Goal: Information Seeking & Learning: Check status

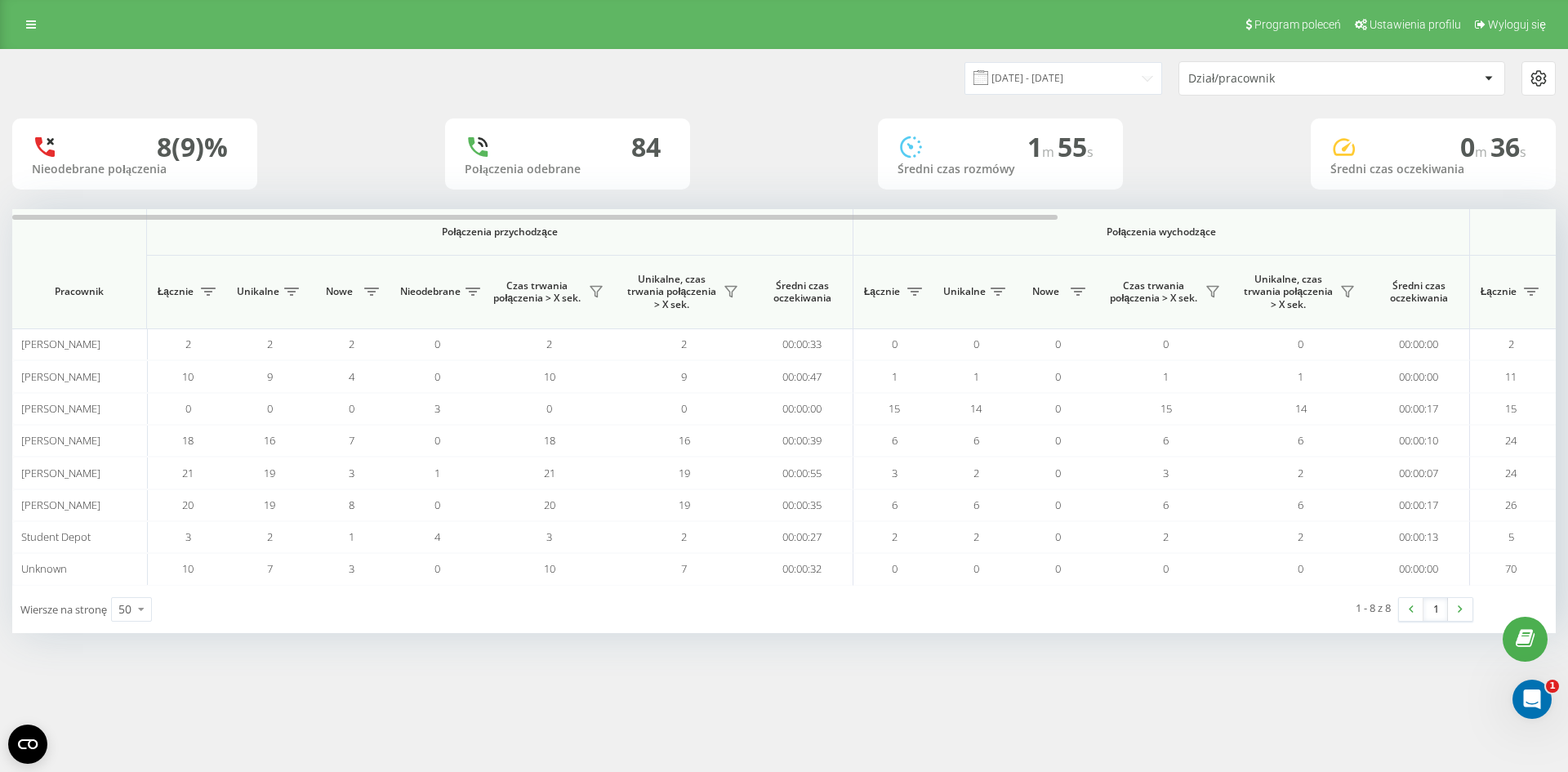
click at [1188, 765] on div "Program poleceń Ustawienia profilu Wyloguj się 21.08.2025 - 21.08.2025 Dział/pr…" at bounding box center [784, 386] width 1568 height 772
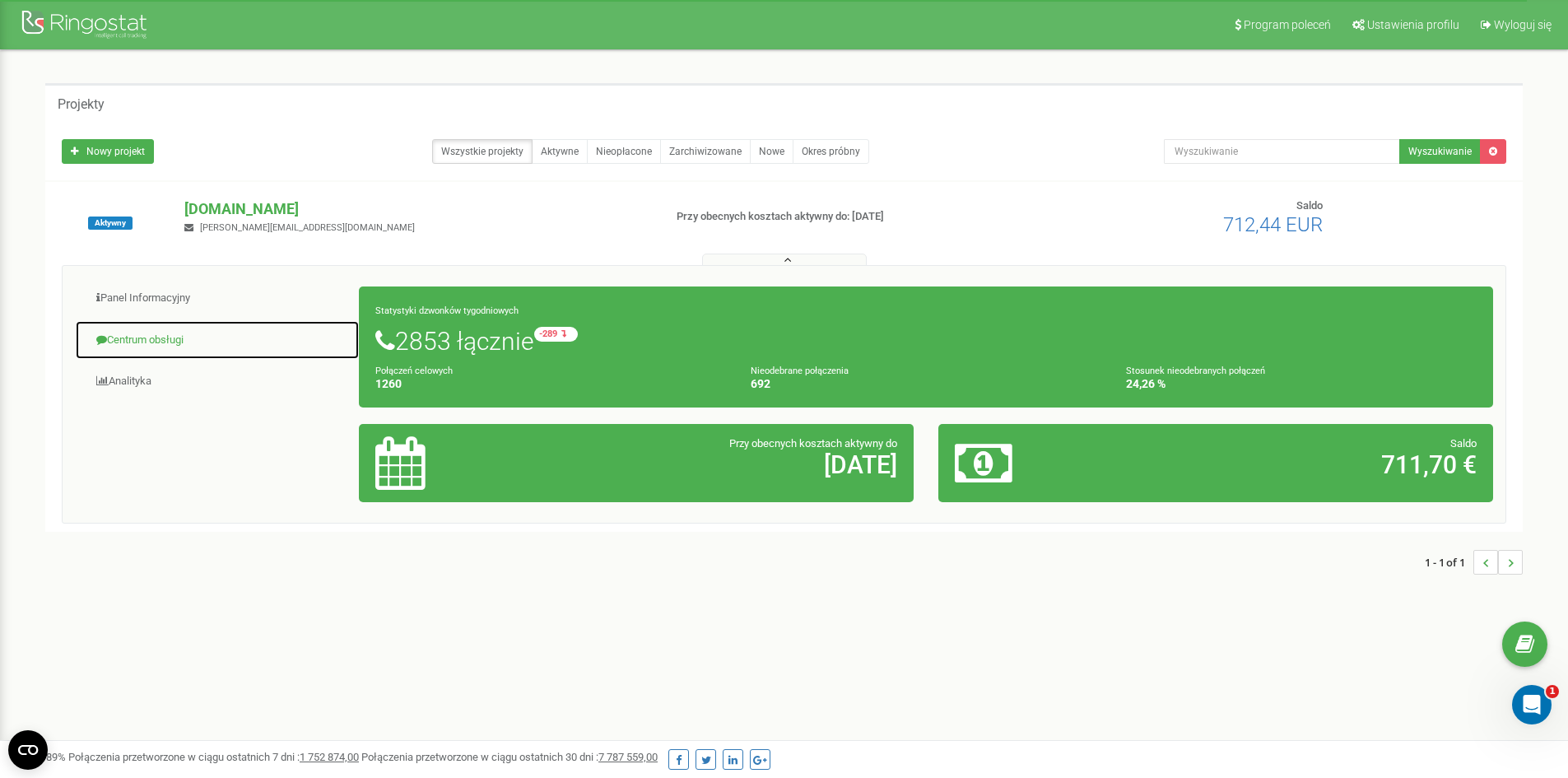
click at [163, 353] on link "Centrum obsługi" at bounding box center [217, 340] width 285 height 41
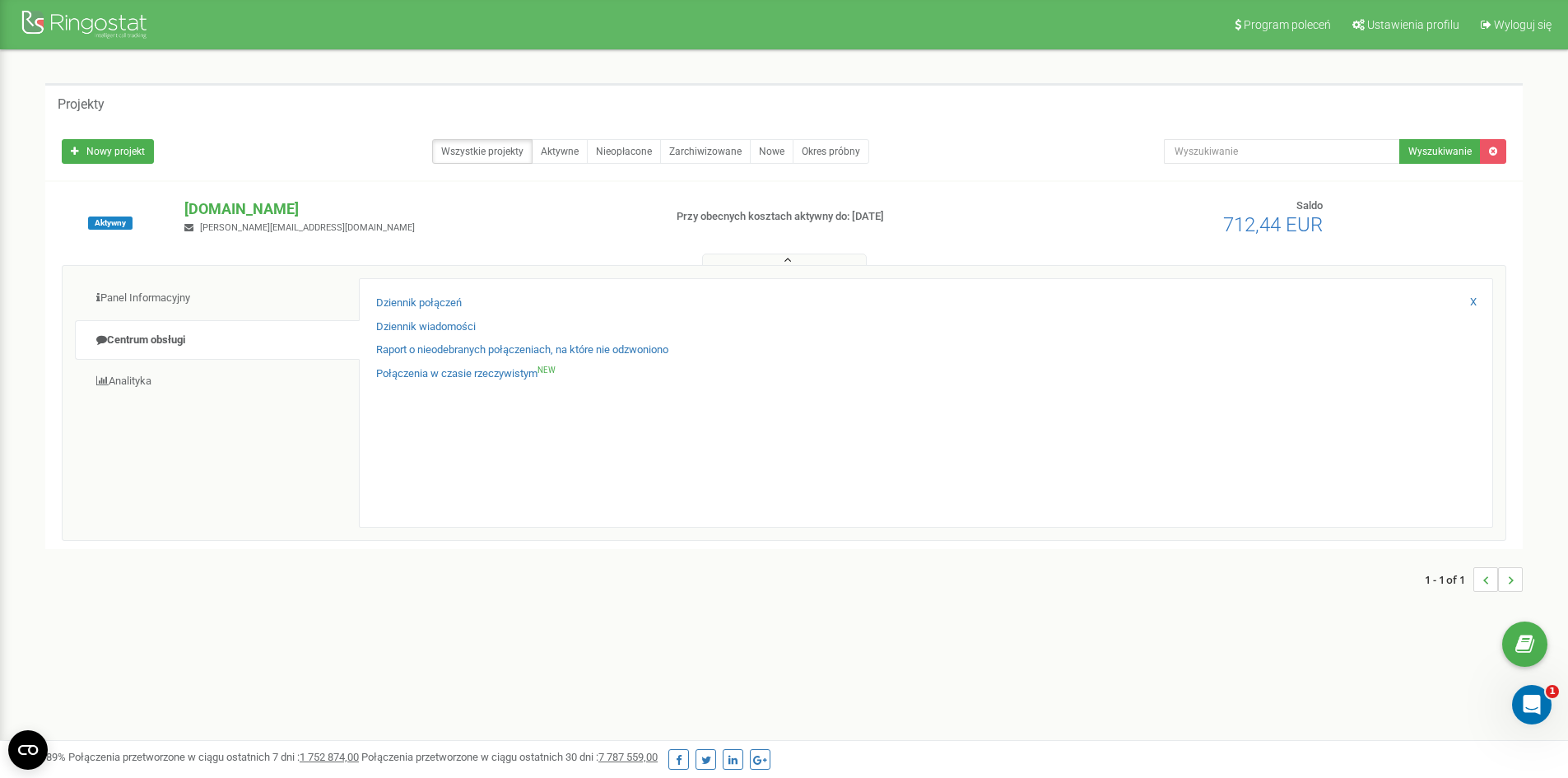
click at [449, 295] on div "Dziennik połączeń Dziennik wiadomości Raport o nieodebranych połączeniach, na k…" at bounding box center [925, 403] width 1134 height 249
click at [449, 300] on link "Dziennik połączeń" at bounding box center [419, 302] width 86 height 16
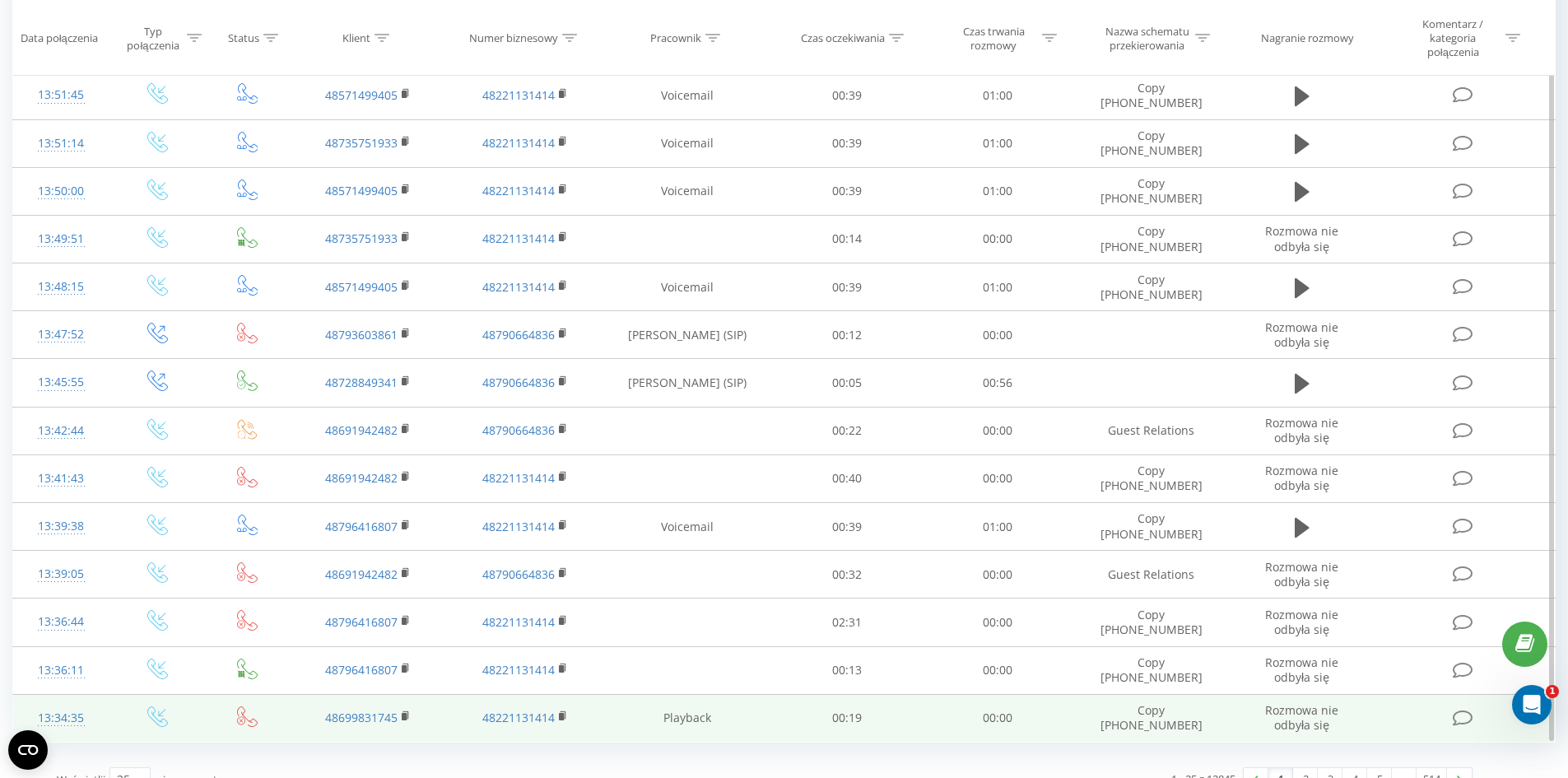
scroll to position [741, 0]
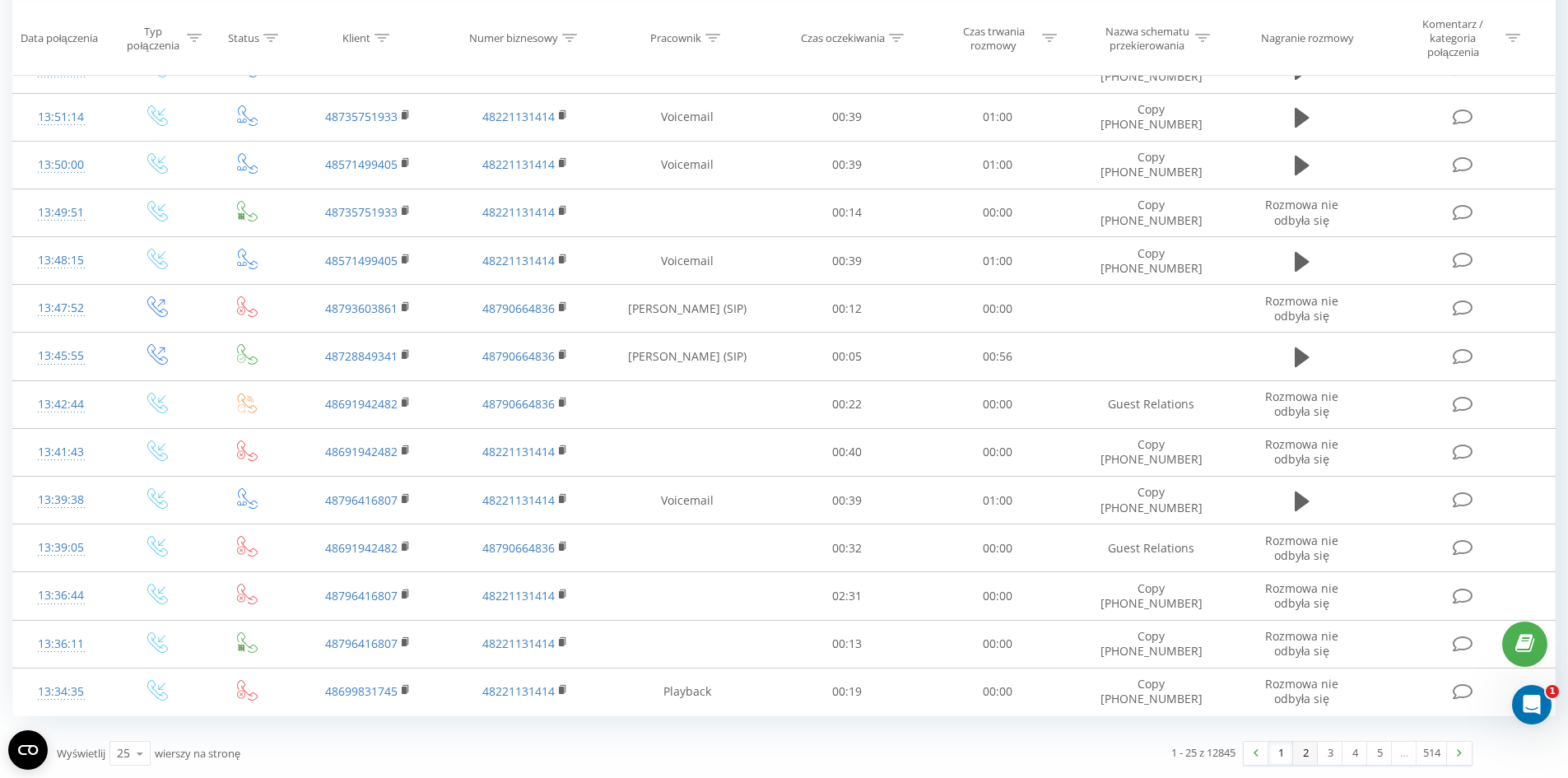
click at [1310, 754] on link "2" at bounding box center [1304, 752] width 25 height 23
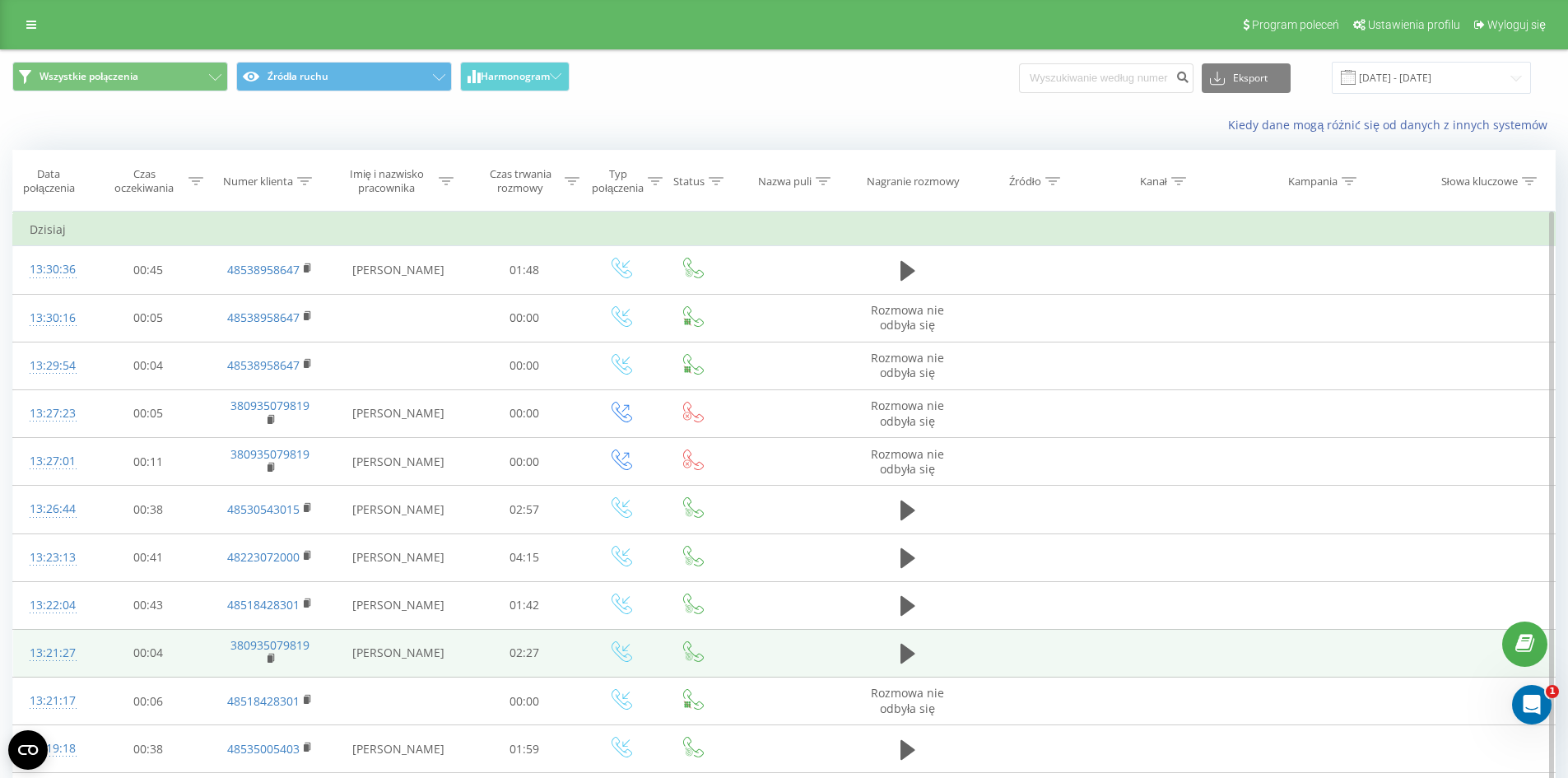
scroll to position [576, 0]
